Goal: Transaction & Acquisition: Register for event/course

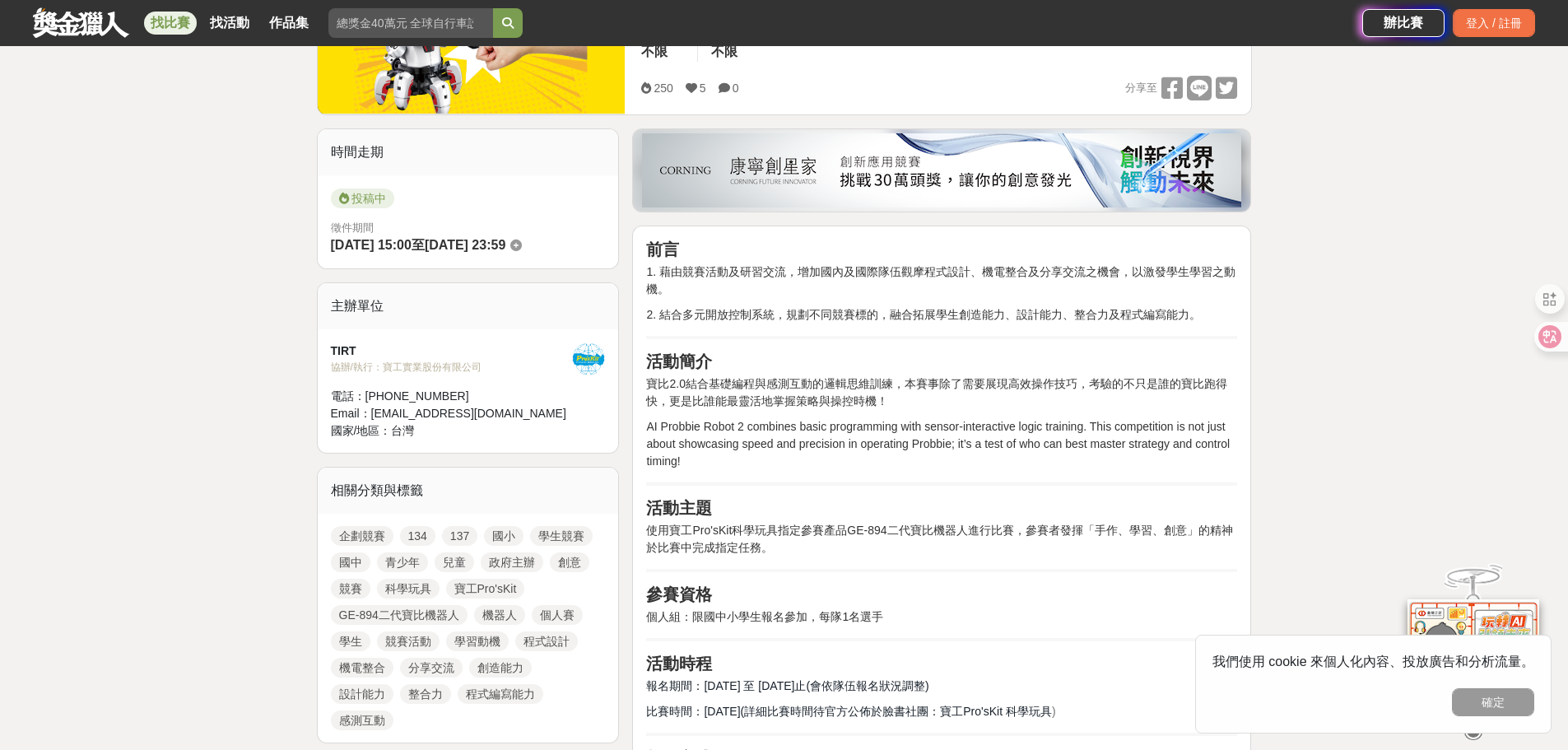
scroll to position [329, 0]
click at [1478, 700] on button "確定" at bounding box center [1493, 702] width 82 height 28
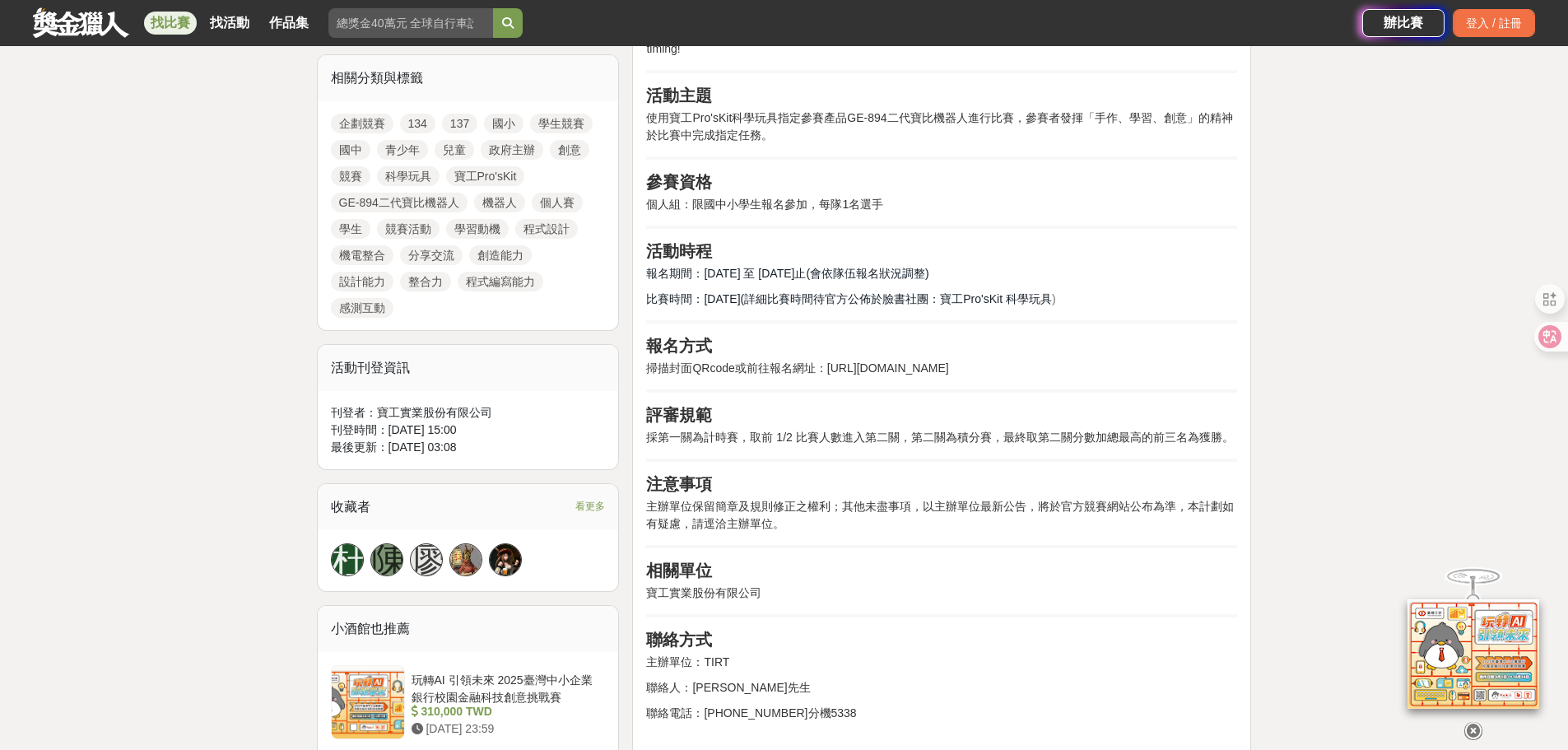
scroll to position [823, 0]
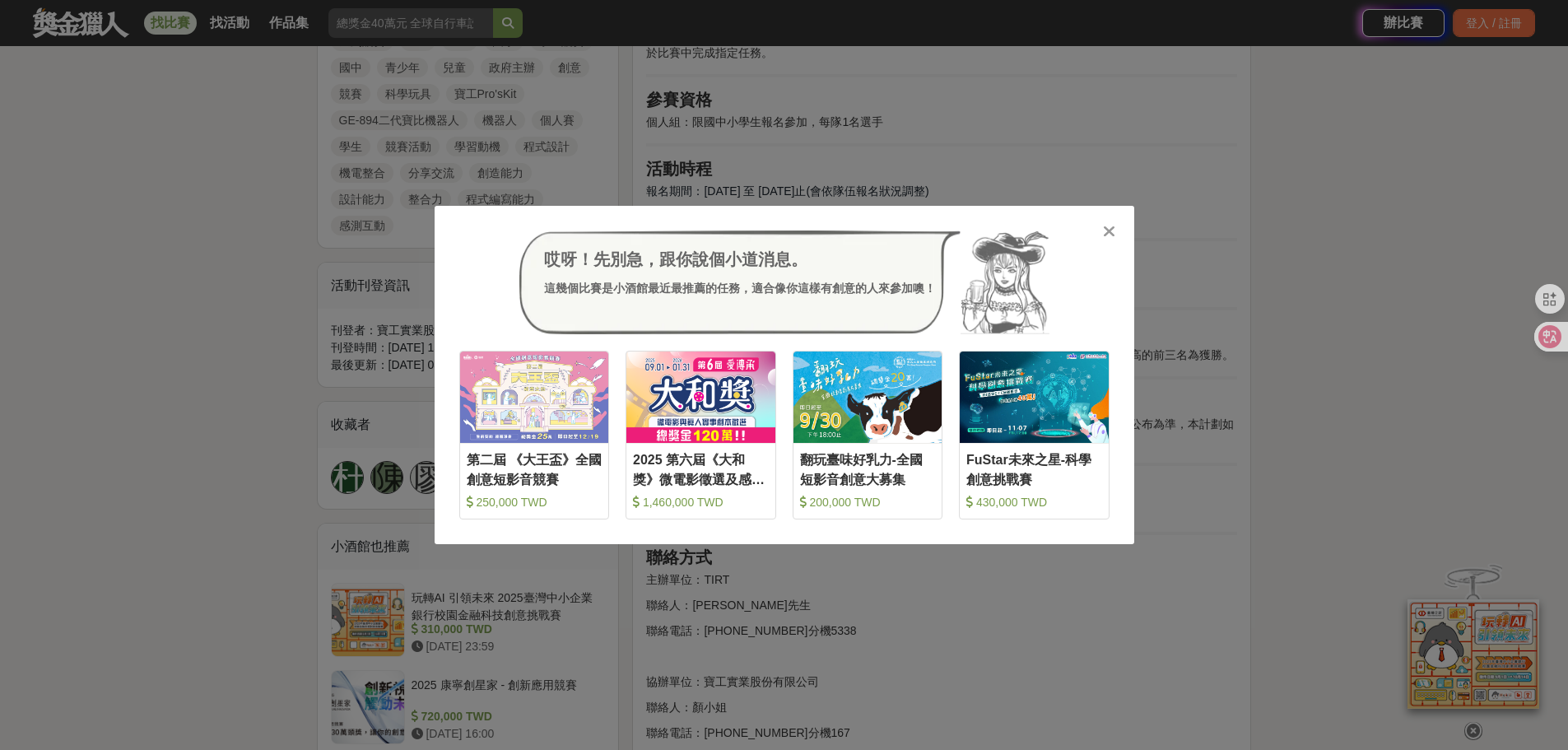
click at [1100, 235] on div "哎呀！先別急，跟你說個小道消息。 這幾個比賽是小酒館最近最推薦的任務，適合像你這樣有創意的人來參加噢！" at bounding box center [784, 282] width 651 height 104
click at [1106, 230] on icon at bounding box center [1109, 231] width 12 height 17
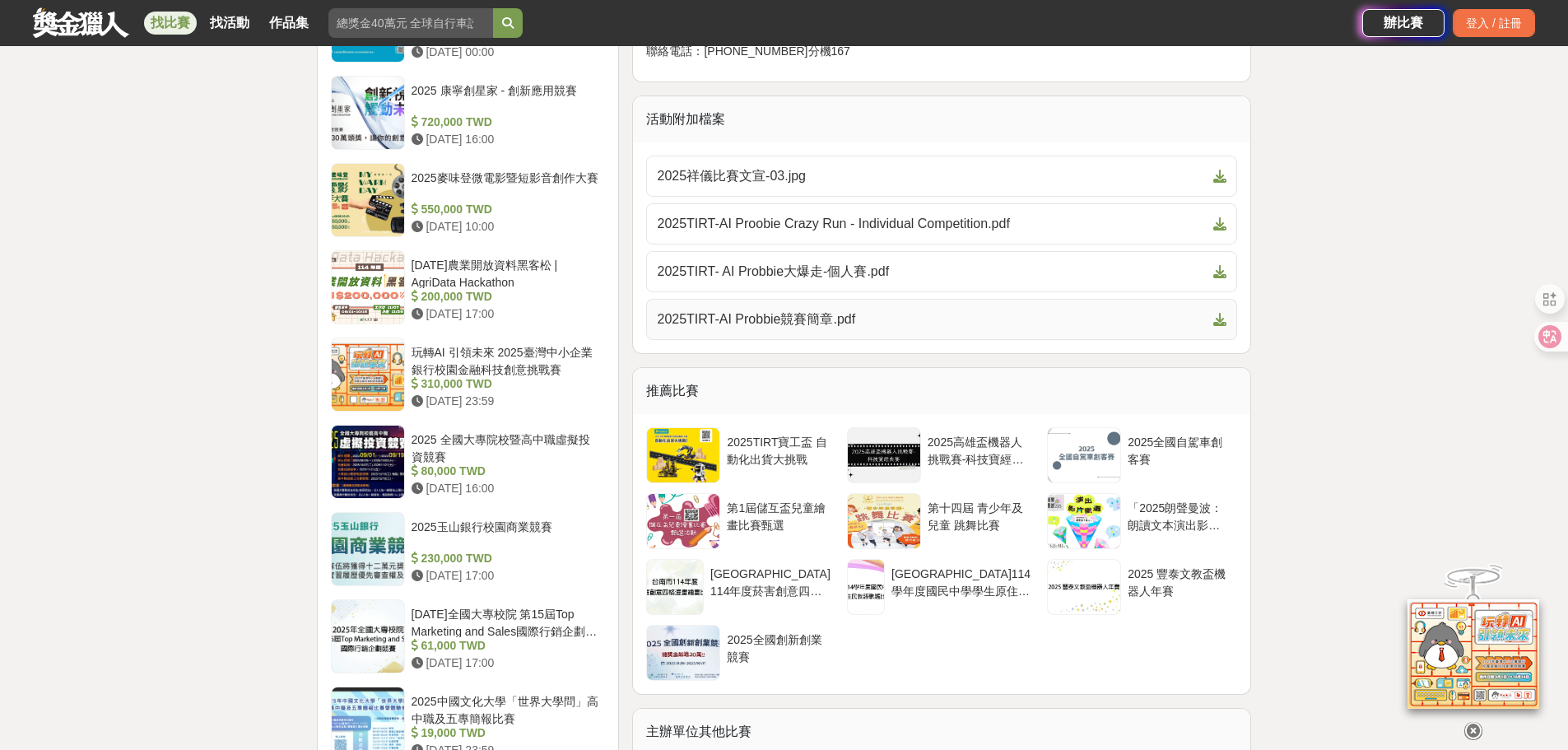
scroll to position [1482, 0]
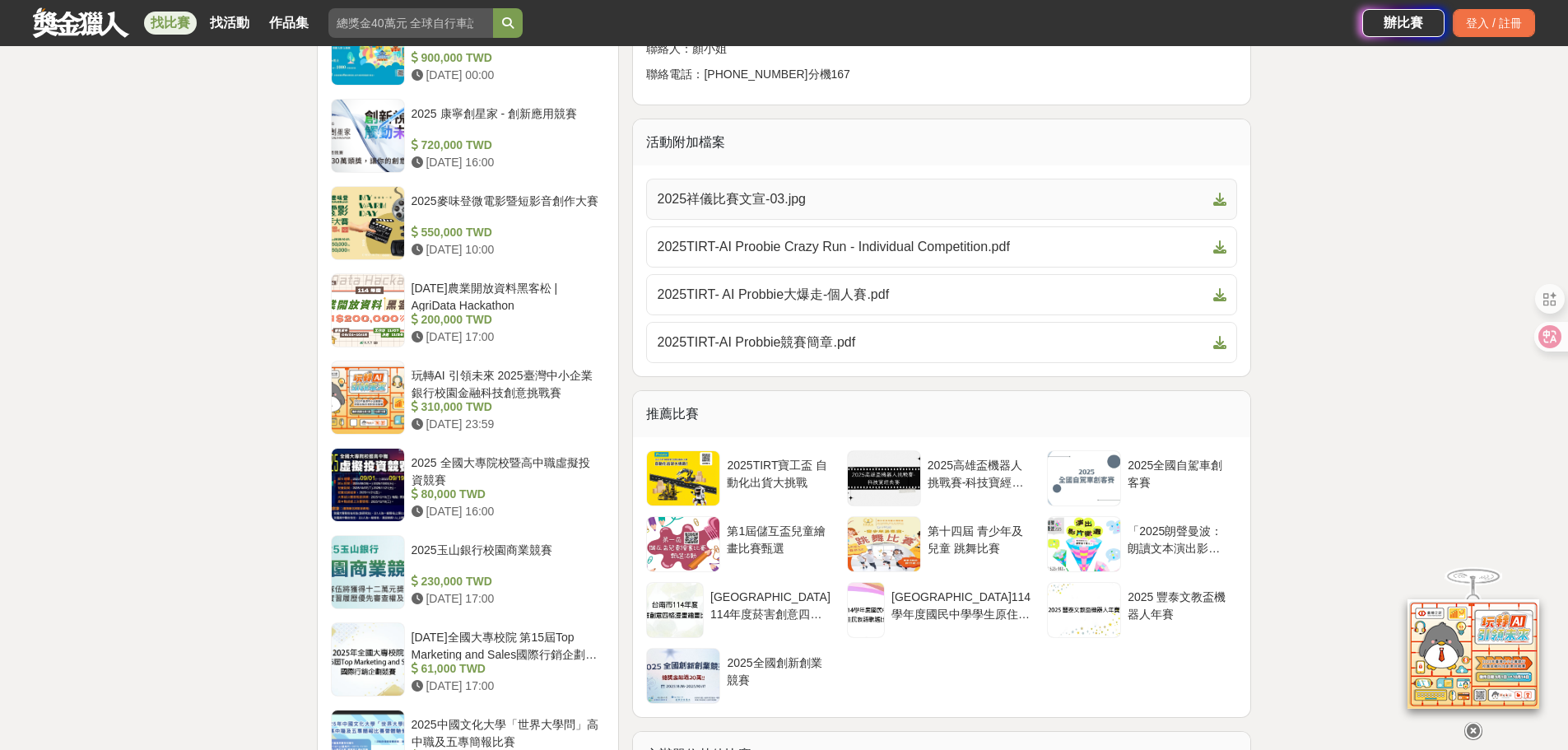
click at [800, 209] on span "2025祥儀比賽文宣-03.jpg" at bounding box center [931, 199] width 549 height 20
click at [1216, 301] on icon at bounding box center [1220, 295] width 13 height 13
click at [1217, 349] on icon at bounding box center [1220, 342] width 13 height 13
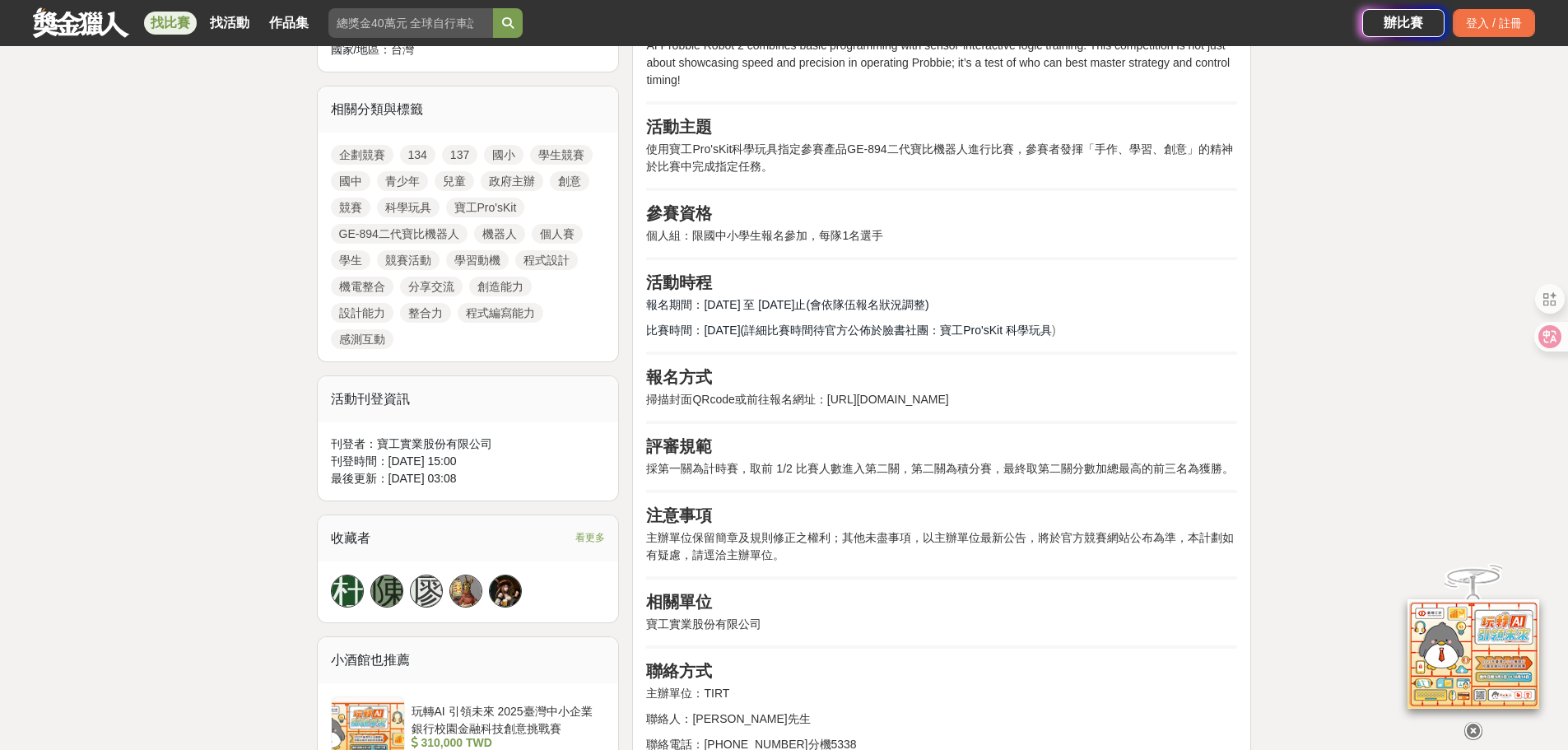
scroll to position [741, 0]
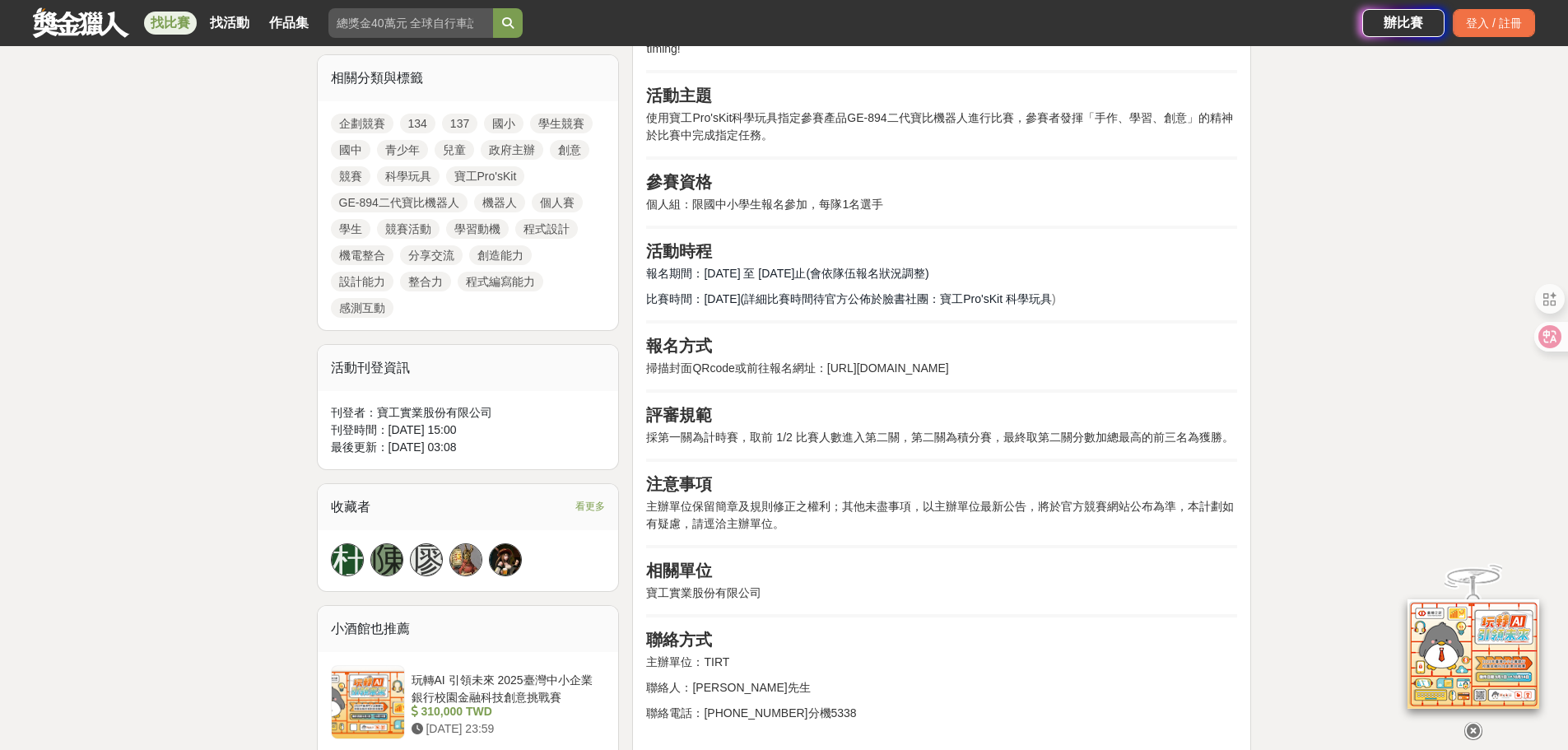
drag, startPoint x: 827, startPoint y: 369, endPoint x: 826, endPoint y: 389, distance: 20.0
click at [826, 377] on p "掃描封面QRcode或前往報名網址：[URL][DOMAIN_NAME]" at bounding box center [941, 368] width 591 height 17
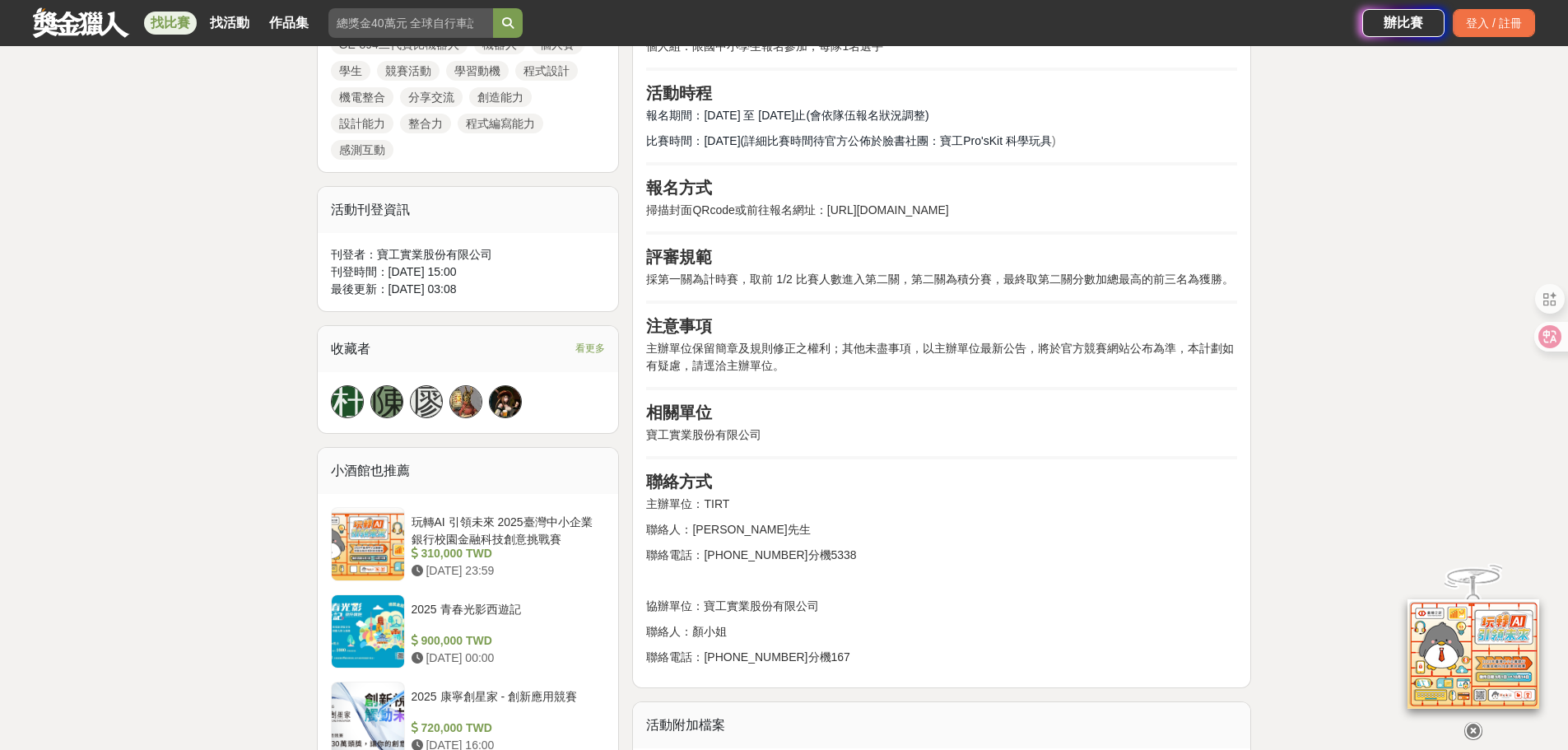
scroll to position [905, 0]
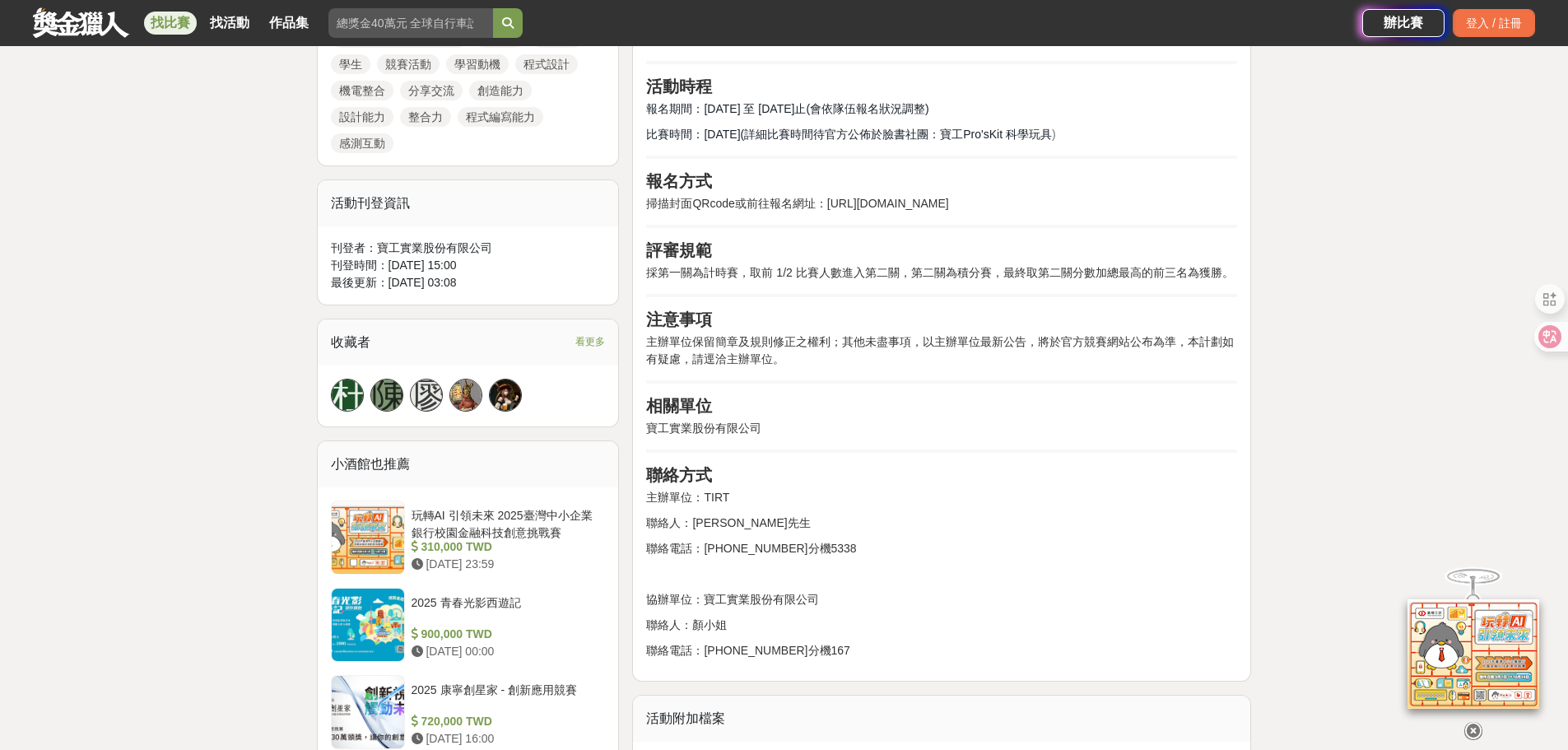
copy p "[URL][DOMAIN_NAME]"
